Goal: Navigation & Orientation: Go to known website

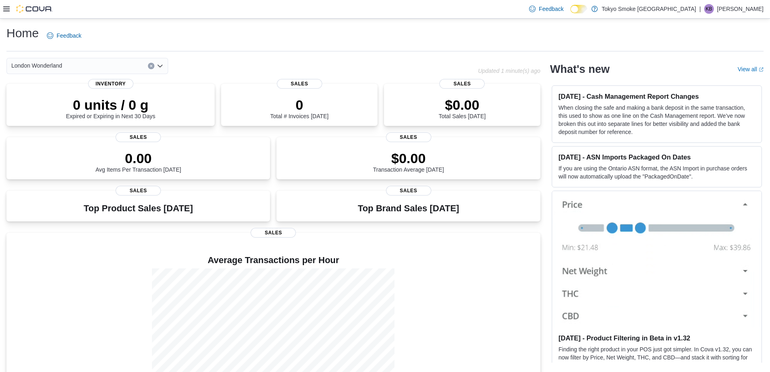
click at [747, 11] on p "Kathleen Bunt" at bounding box center [740, 9] width 46 height 10
click at [724, 80] on button "Sign Out" at bounding box center [723, 78] width 74 height 13
